Goal: Information Seeking & Learning: Learn about a topic

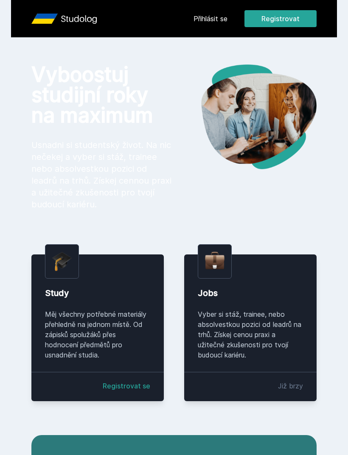
click at [215, 14] on link "Přihlásit se" at bounding box center [211, 19] width 34 height 10
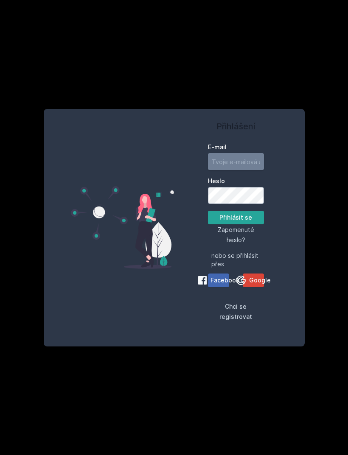
click at [251, 170] on input "E-mail" at bounding box center [236, 161] width 56 height 17
type input "[EMAIL_ADDRESS][DOMAIN_NAME]"
click at [250, 225] on button "Přihlásit se" at bounding box center [236, 218] width 56 height 14
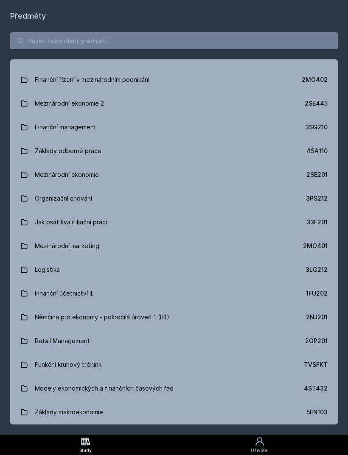
scroll to position [1370, 0]
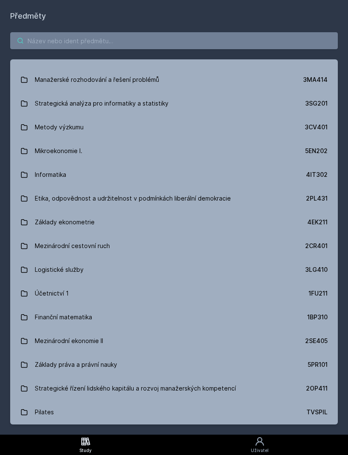
click at [236, 49] on input "search" at bounding box center [174, 40] width 328 height 17
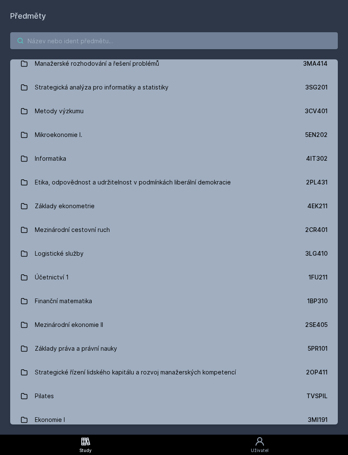
click at [242, 41] on input "search" at bounding box center [174, 40] width 328 height 17
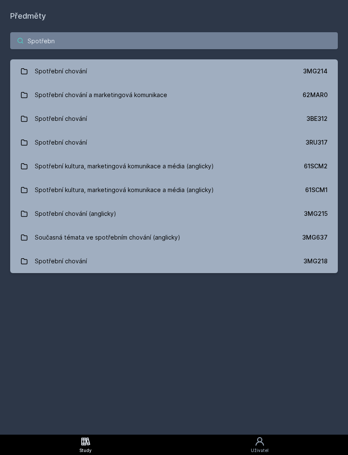
scroll to position [0, 0]
type input "Spotřebnì"
click at [305, 70] on div "3MG214" at bounding box center [315, 71] width 25 height 8
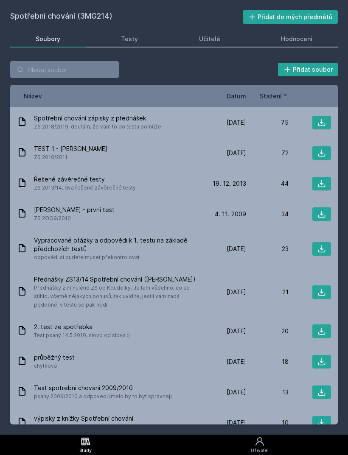
click at [303, 36] on div "Hodnocení" at bounding box center [296, 39] width 31 height 8
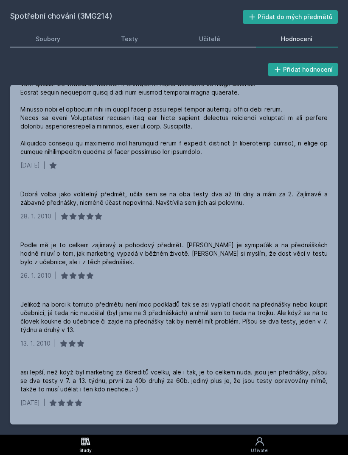
scroll to position [2001, 0]
click at [208, 36] on div "Učitelé" at bounding box center [209, 39] width 21 height 8
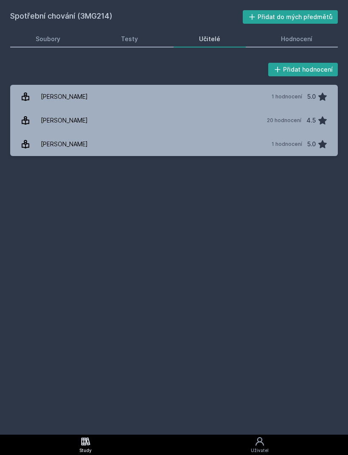
click at [135, 39] on div "Testy" at bounding box center [129, 39] width 17 height 8
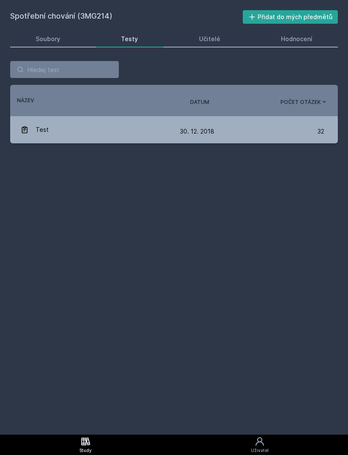
click at [125, 117] on link "Test [DATE] [DATE] 32" at bounding box center [174, 129] width 328 height 27
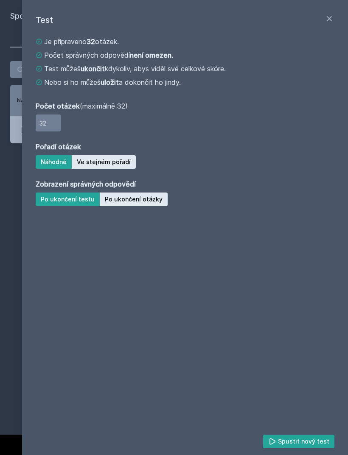
click at [336, 12] on div "Test Je připraveno 32 otázek. Počet správných odpovědí není omezen. Test můžeš …" at bounding box center [185, 227] width 326 height 455
click at [329, 14] on icon at bounding box center [329, 19] width 10 height 10
click at [11, 45] on link "Soubory" at bounding box center [48, 39] width 76 height 17
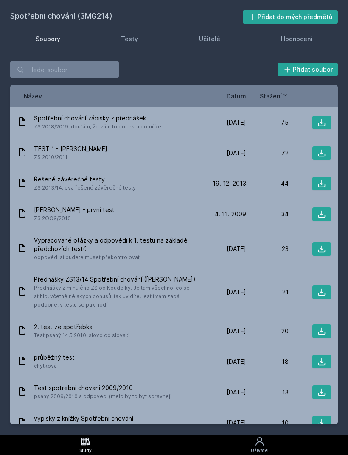
click at [11, 46] on link "Soubory" at bounding box center [48, 39] width 76 height 17
click at [49, 33] on link "Soubory" at bounding box center [48, 39] width 76 height 17
click at [238, 97] on span "Datum" at bounding box center [237, 96] width 20 height 9
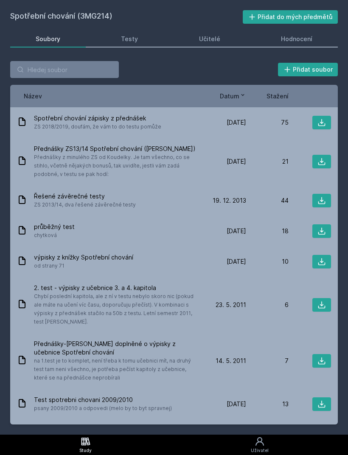
click at [181, 121] on div "Spotřební chování zápisky z přednášek ZS 2018/2019, doufám, že vám to do testu …" at bounding box center [110, 122] width 187 height 17
click at [321, 121] on icon at bounding box center [321, 122] width 8 height 8
